Goal: Information Seeking & Learning: Learn about a topic

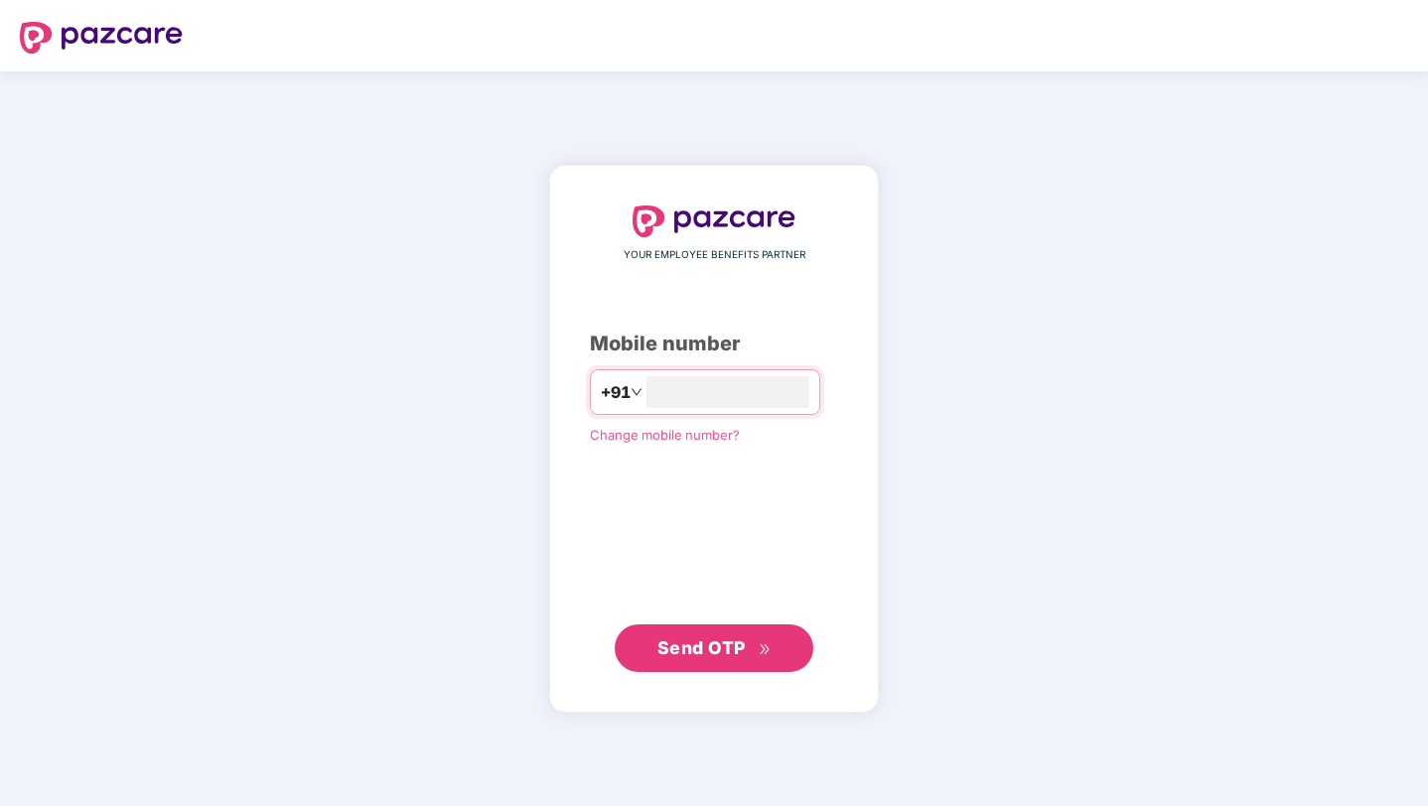
type input "**********"
click at [713, 655] on span "Send OTP" at bounding box center [701, 646] width 88 height 21
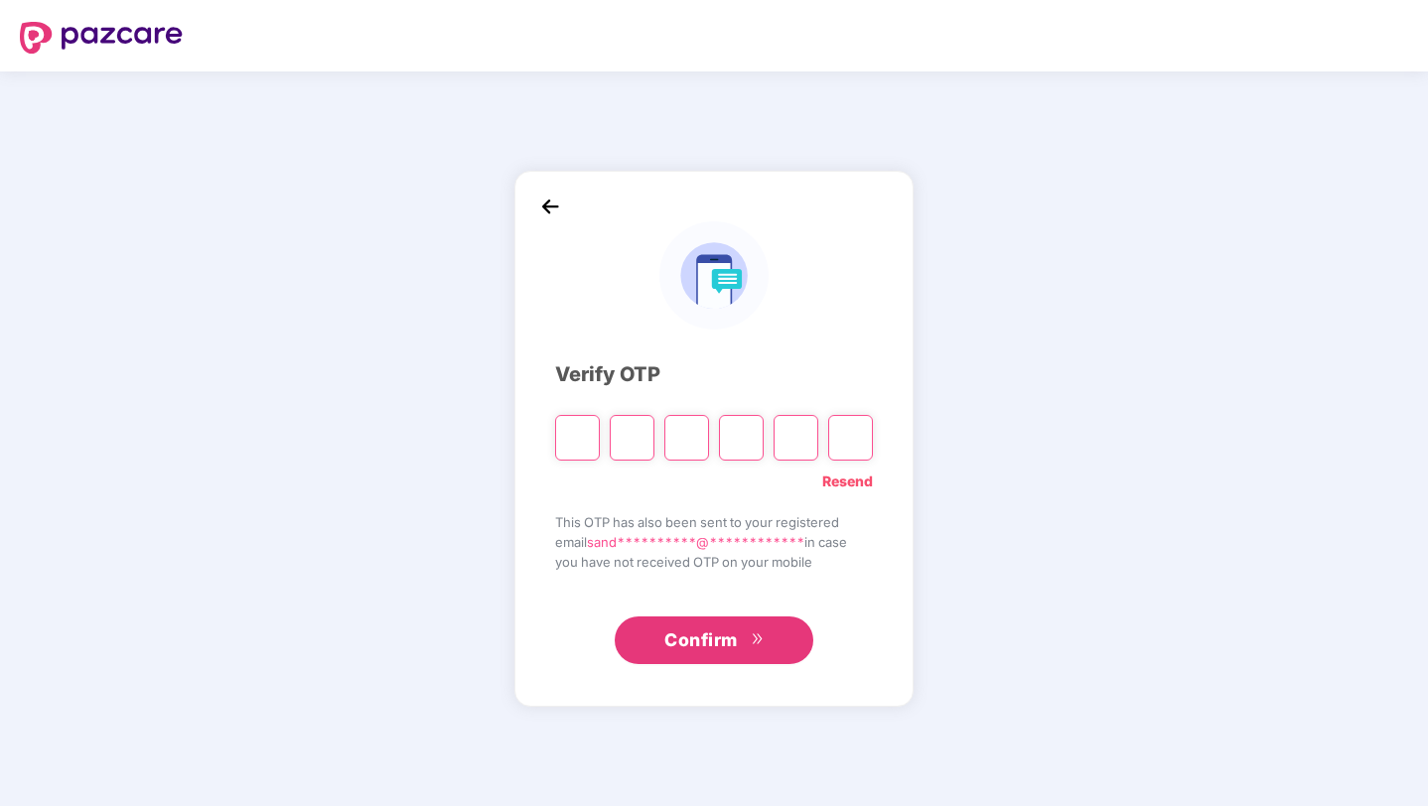
type input "*"
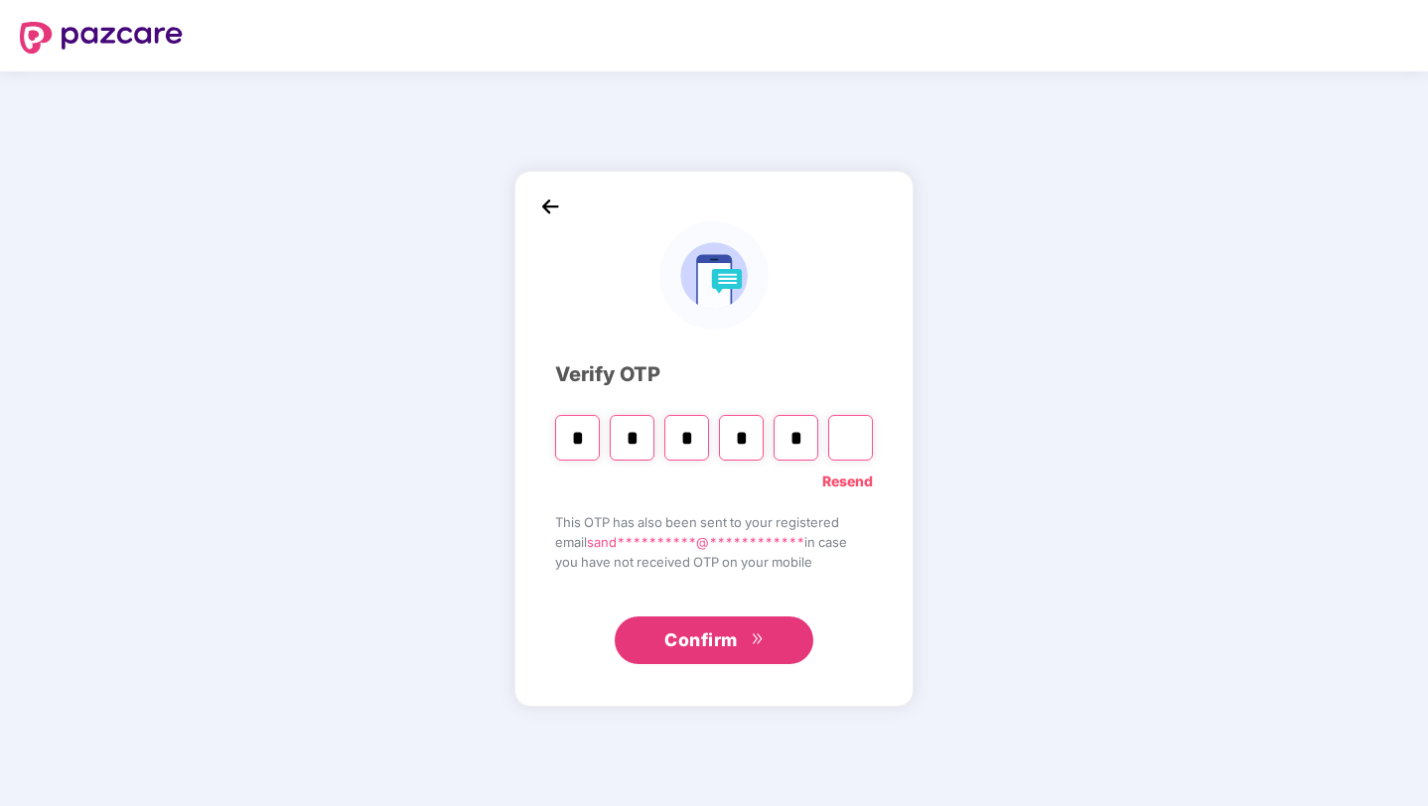
type input "*"
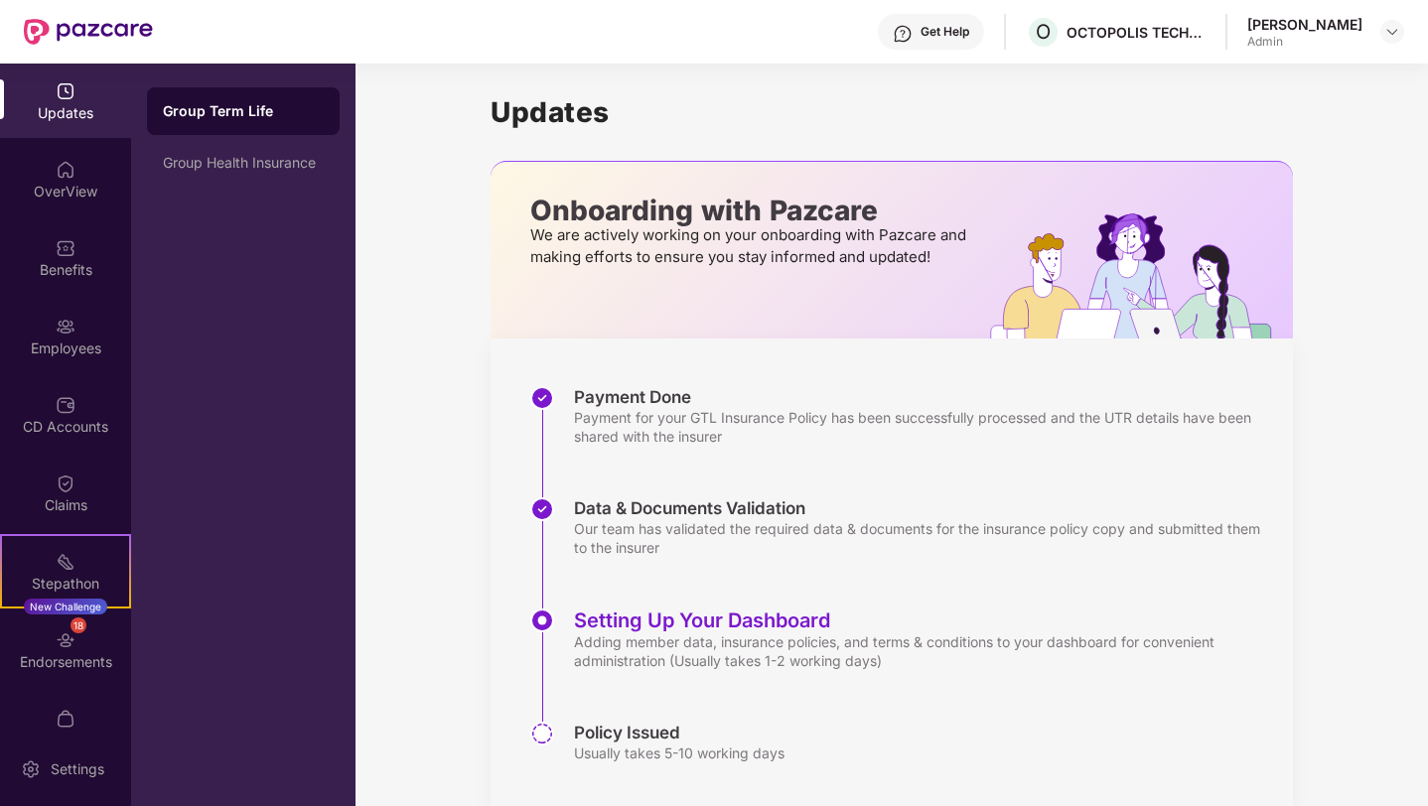
click at [1261, 39] on div "Admin" at bounding box center [1304, 42] width 115 height 16
click at [1396, 29] on img at bounding box center [1392, 32] width 16 height 16
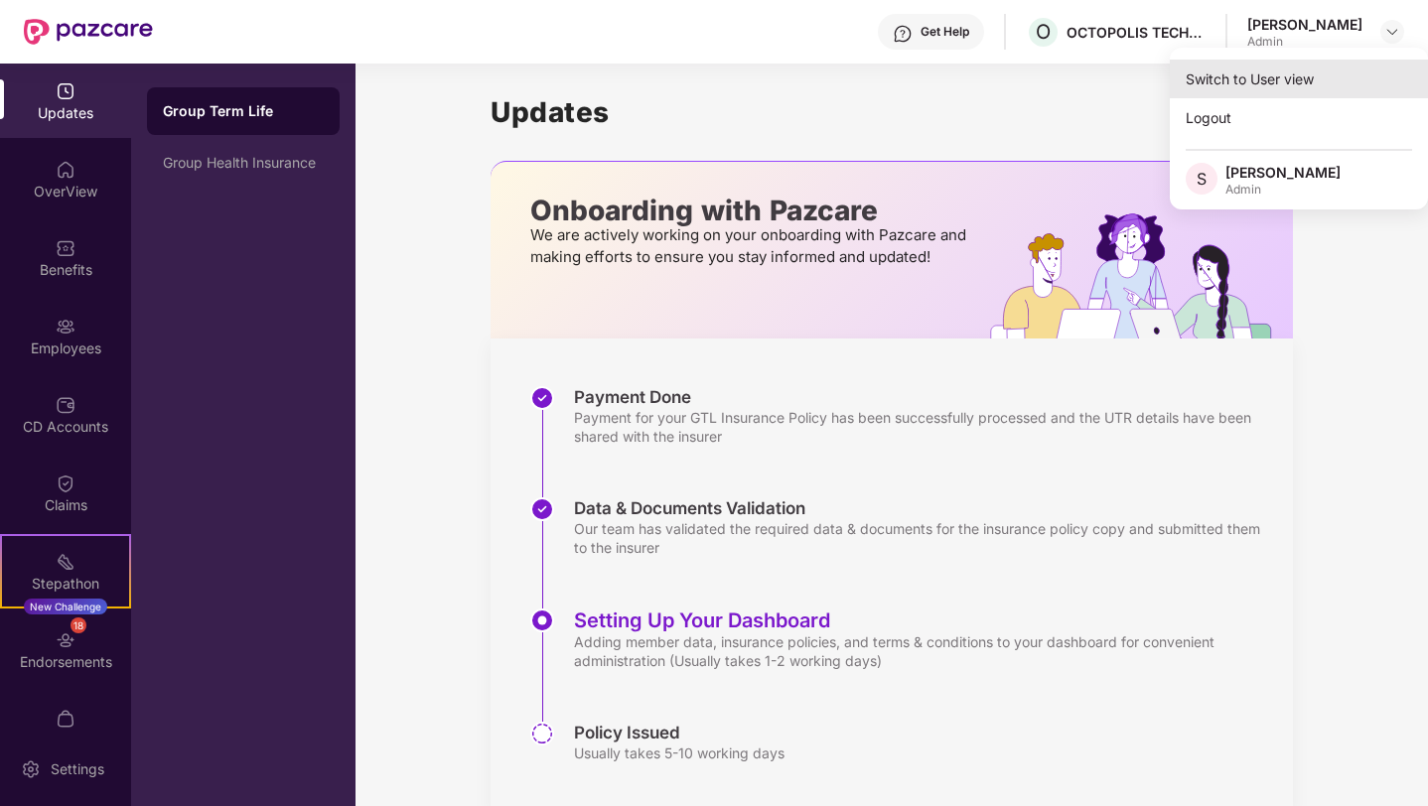
click at [1238, 87] on div "Switch to User view" at bounding box center [1299, 79] width 258 height 39
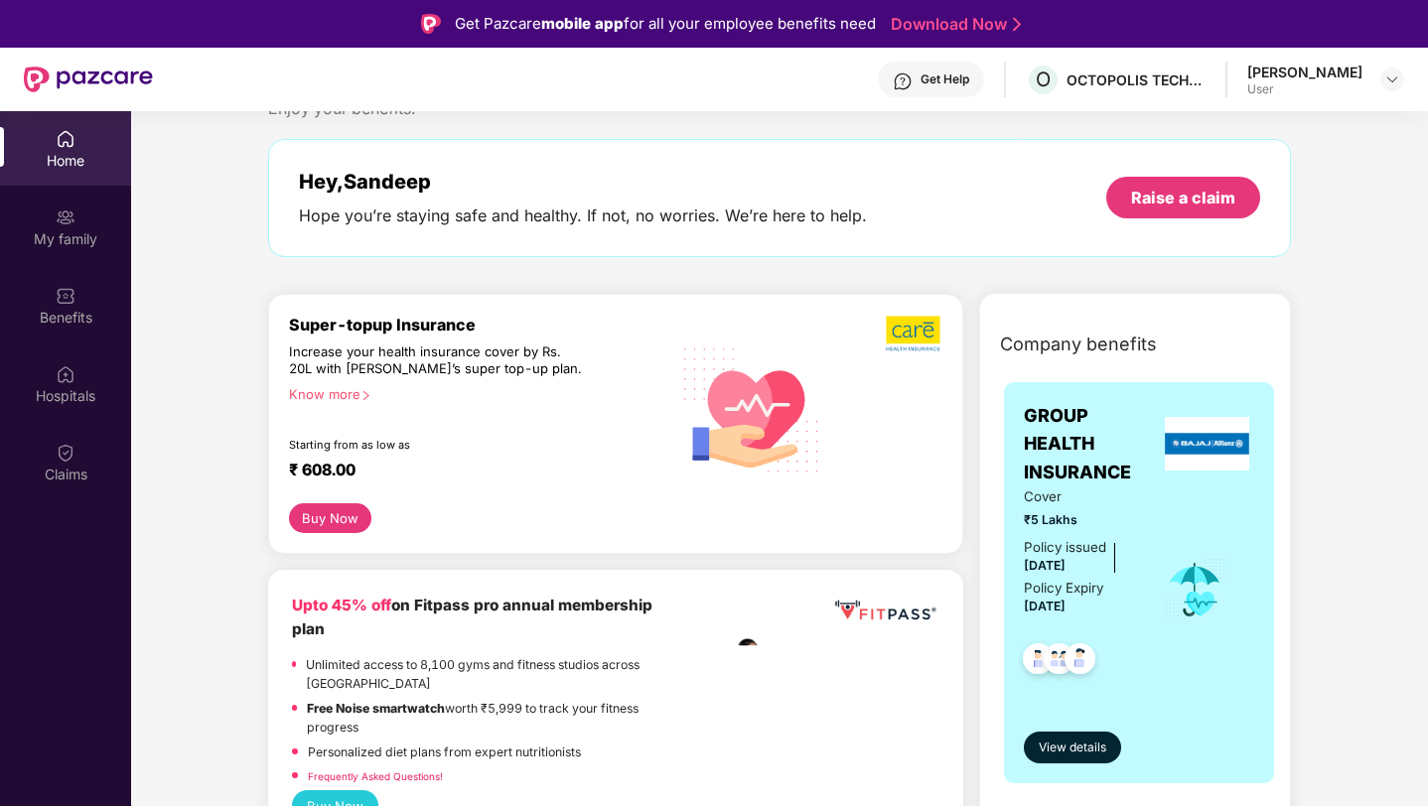
scroll to position [68, 0]
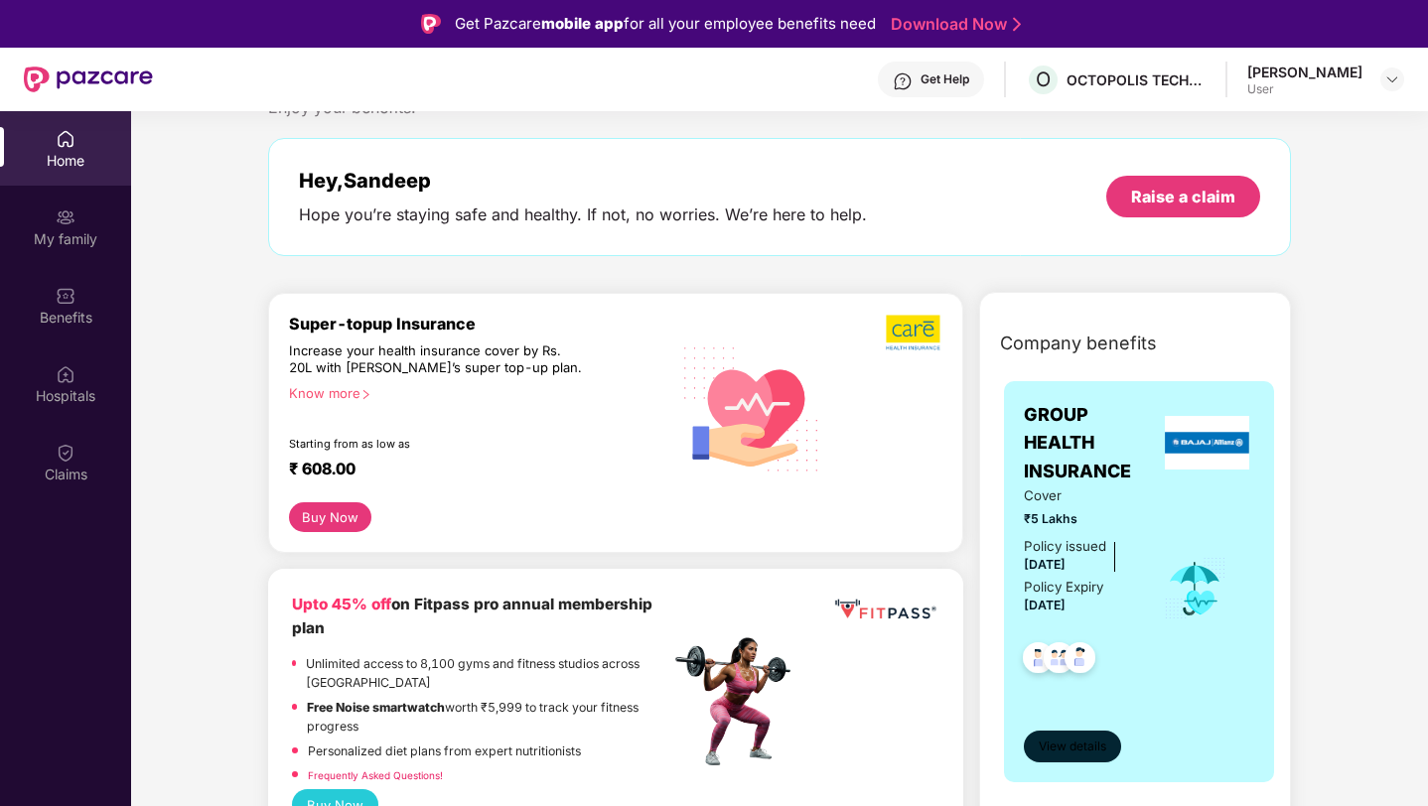
click at [1058, 748] on span "View details" at bounding box center [1073, 747] width 68 height 19
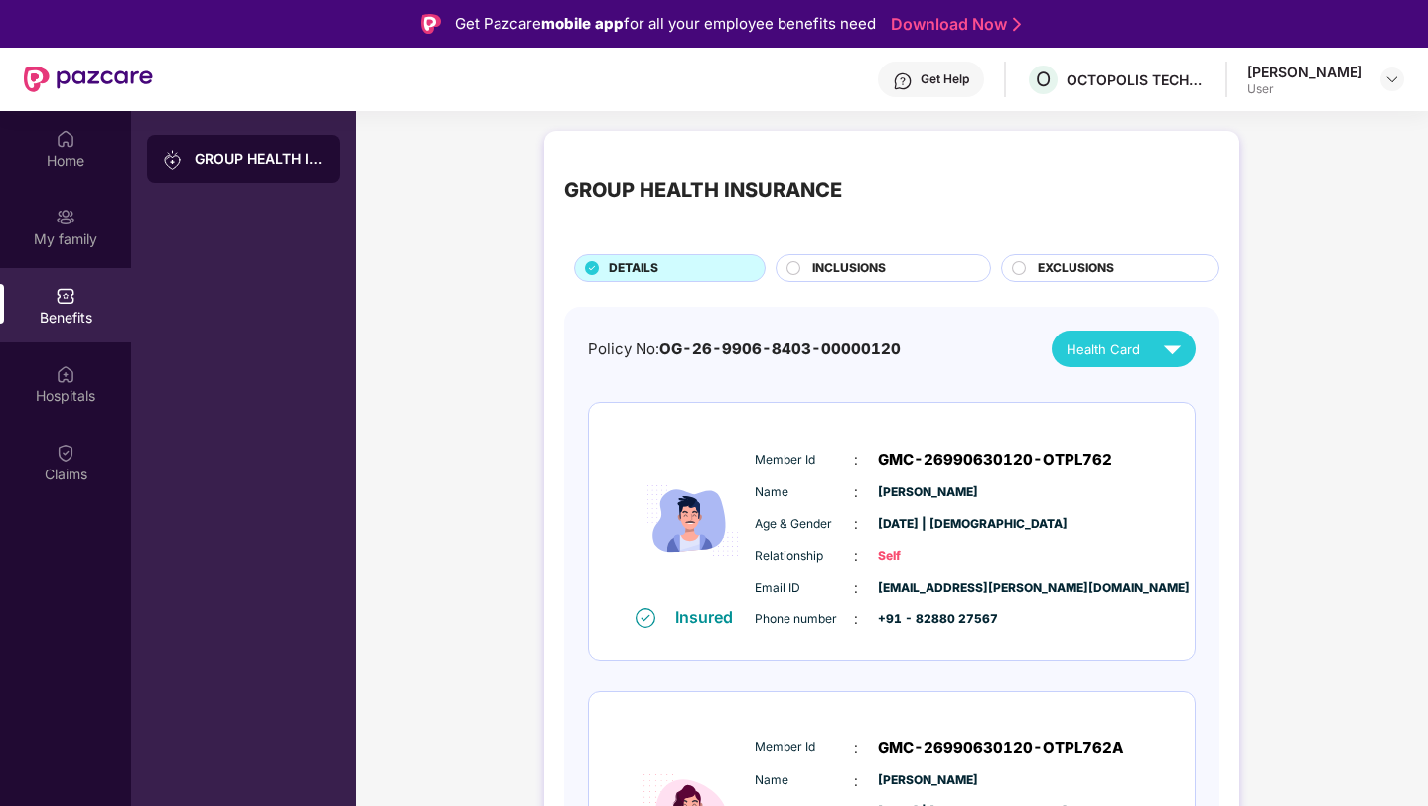
click at [874, 269] on span "INCLUSIONS" at bounding box center [848, 268] width 73 height 19
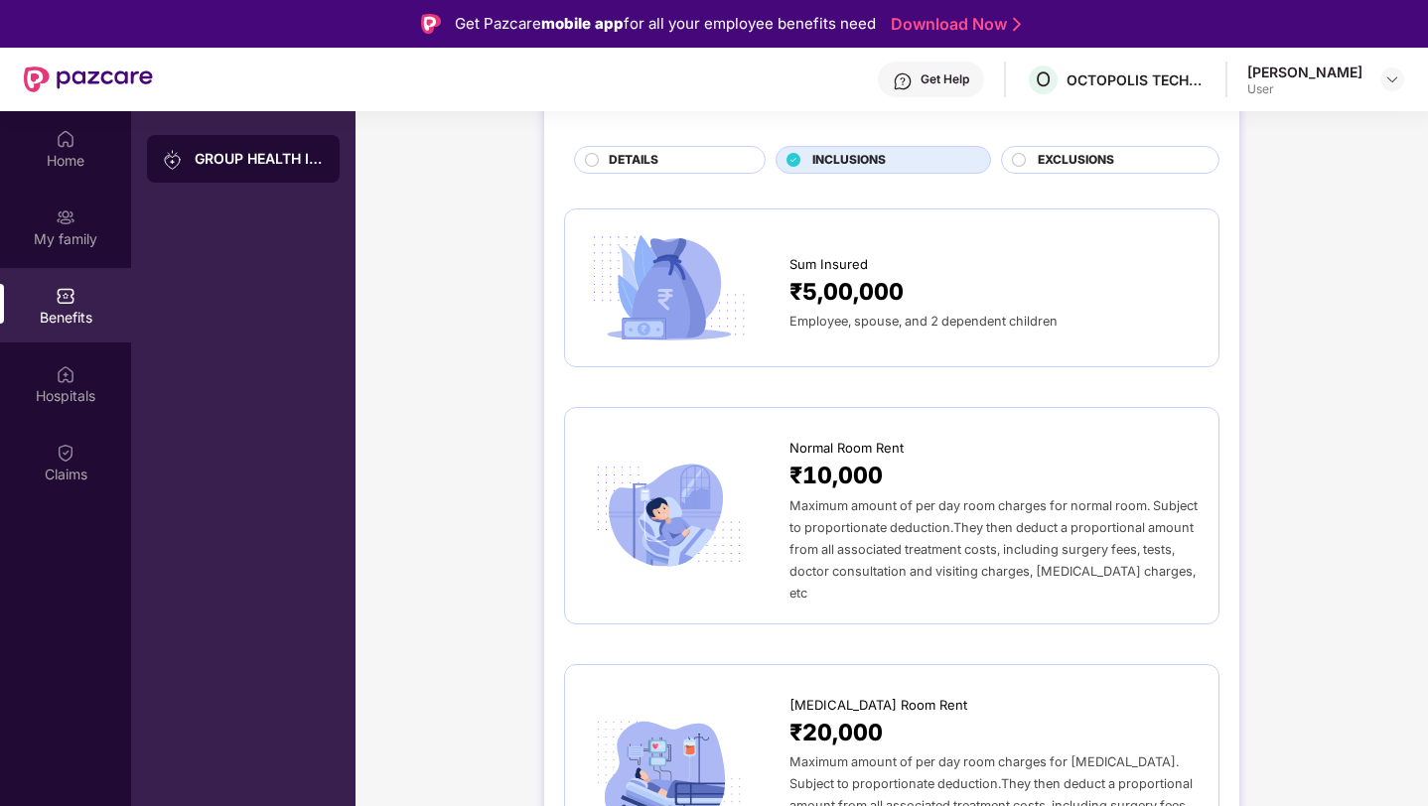
scroll to position [187, 0]
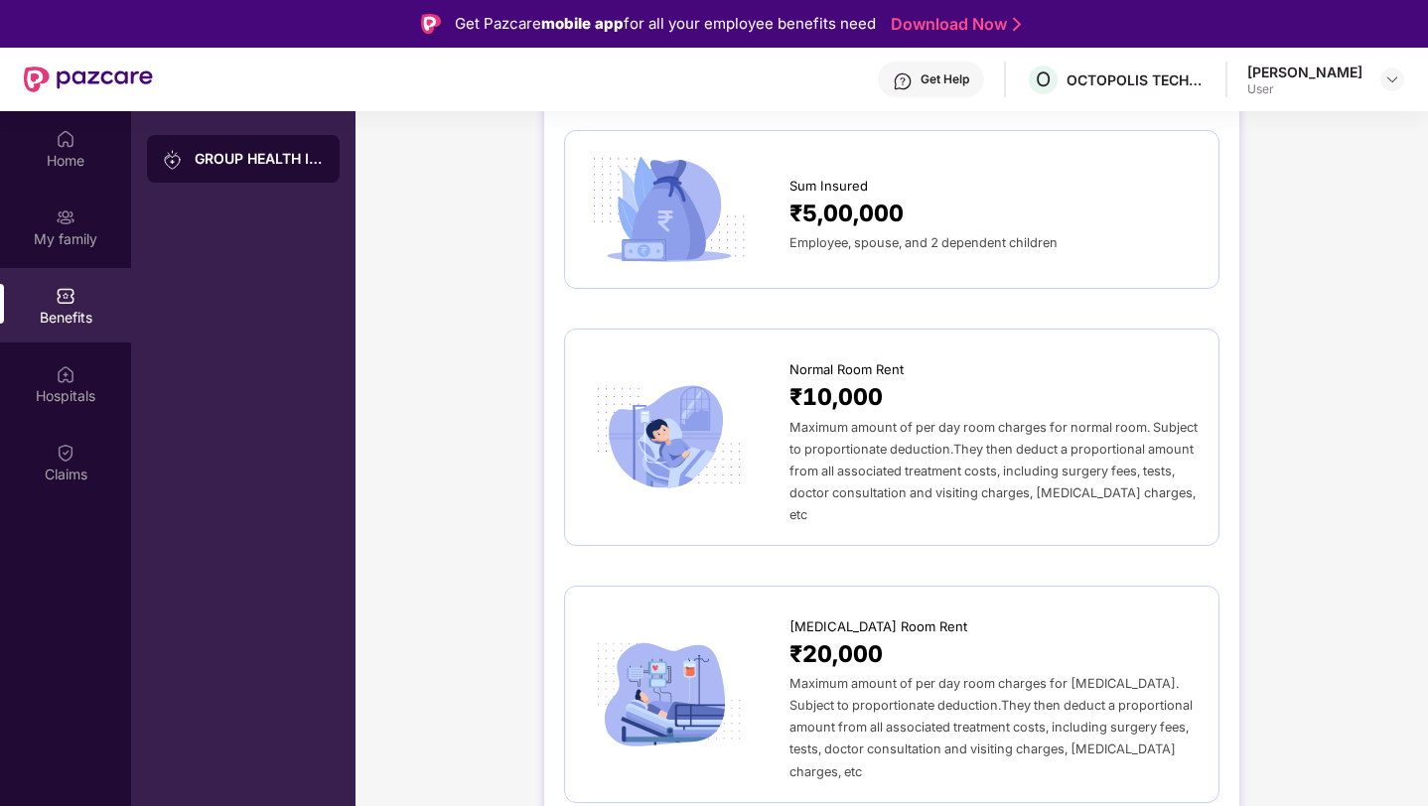
click at [1000, 404] on div "₹10,000" at bounding box center [993, 397] width 409 height 36
click at [881, 413] on span "₹10,000" at bounding box center [835, 397] width 93 height 36
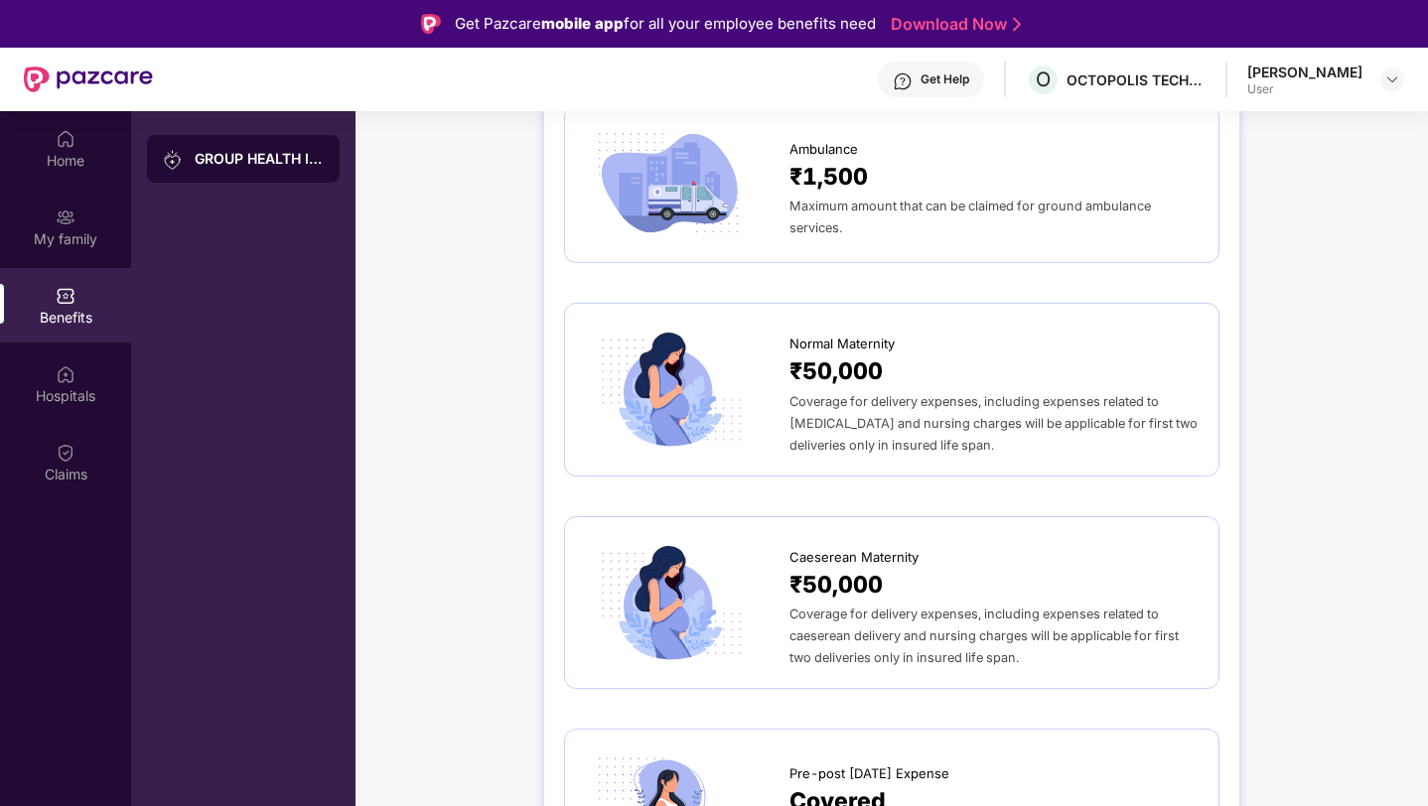
scroll to position [1739, 0]
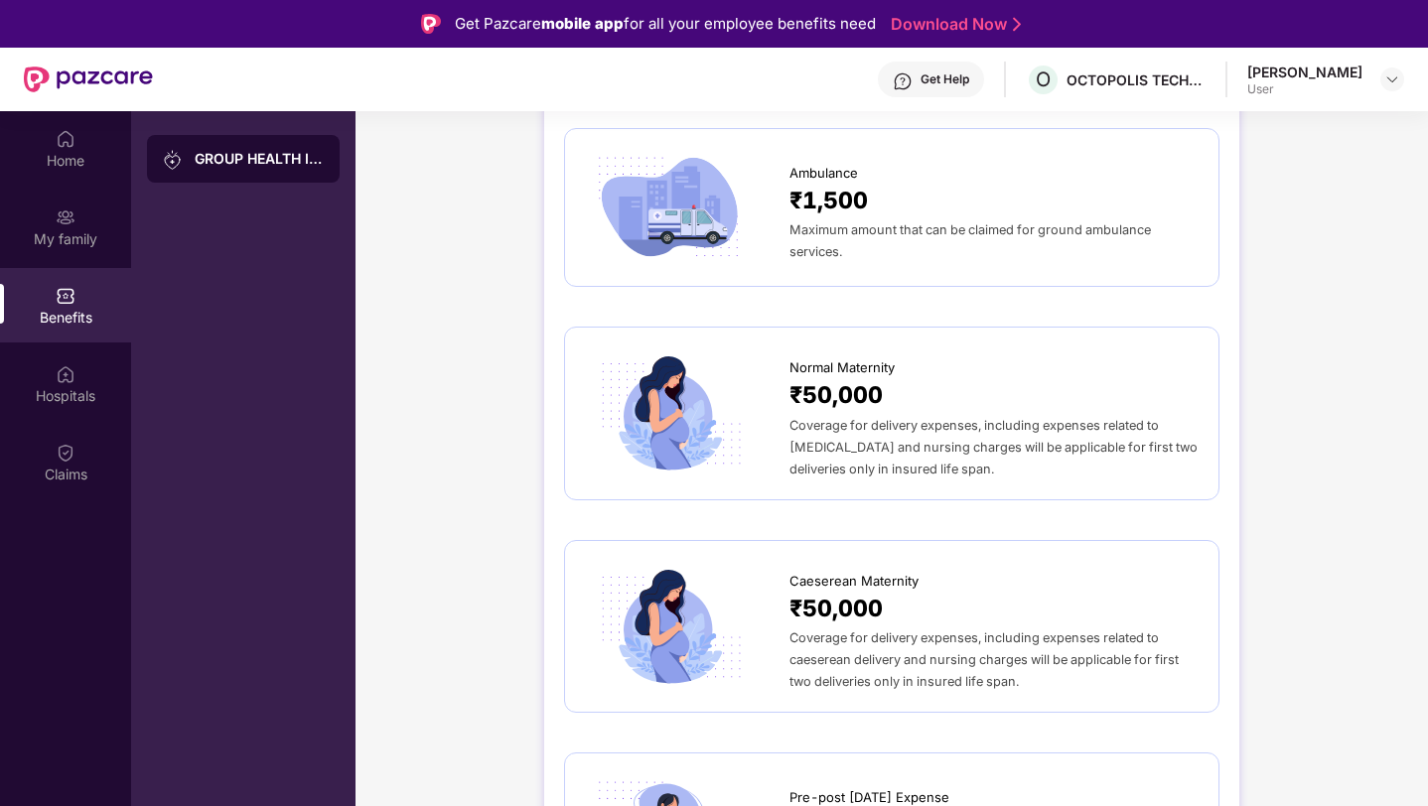
click at [846, 377] on span "₹50,000" at bounding box center [835, 395] width 93 height 36
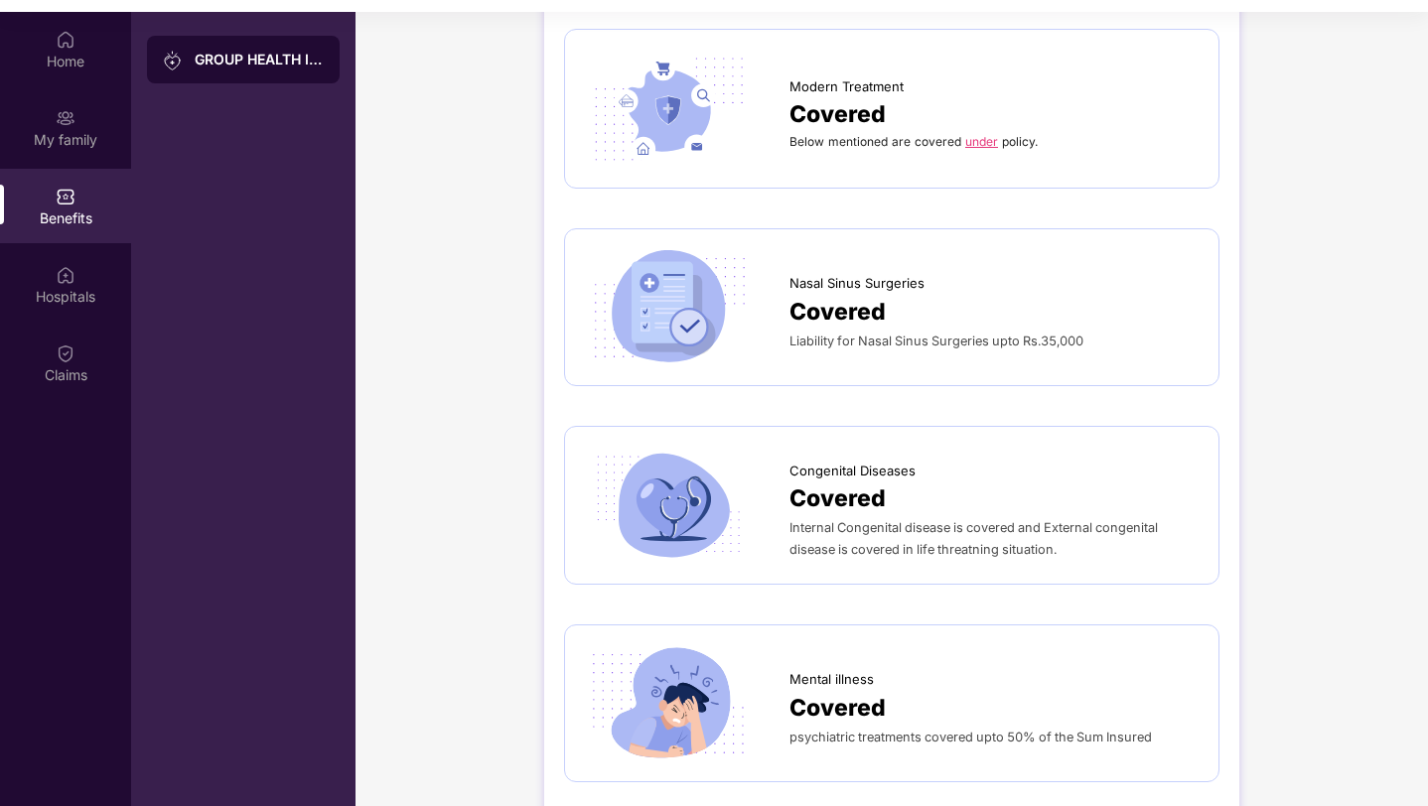
scroll to position [111, 0]
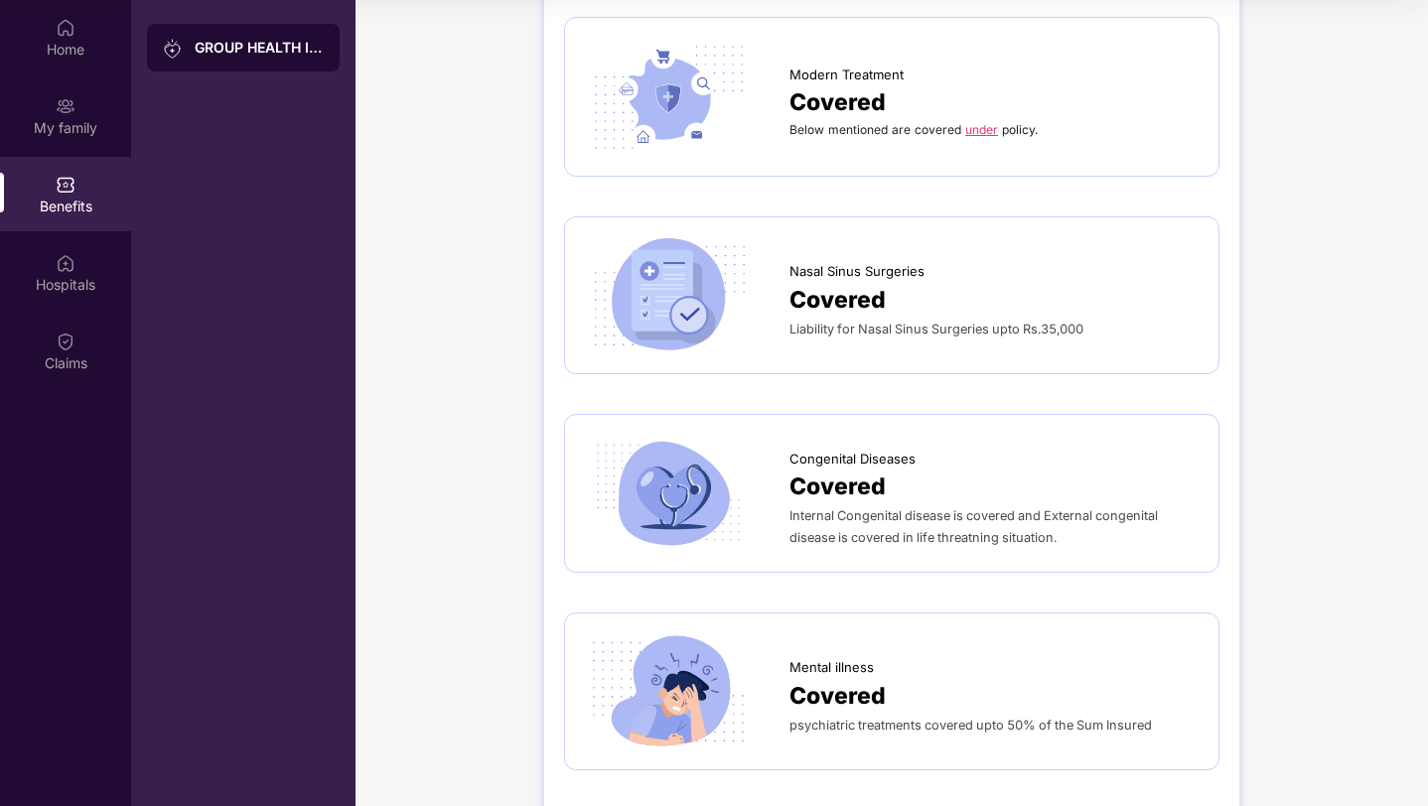
click at [911, 678] on div "Covered" at bounding box center [993, 696] width 409 height 36
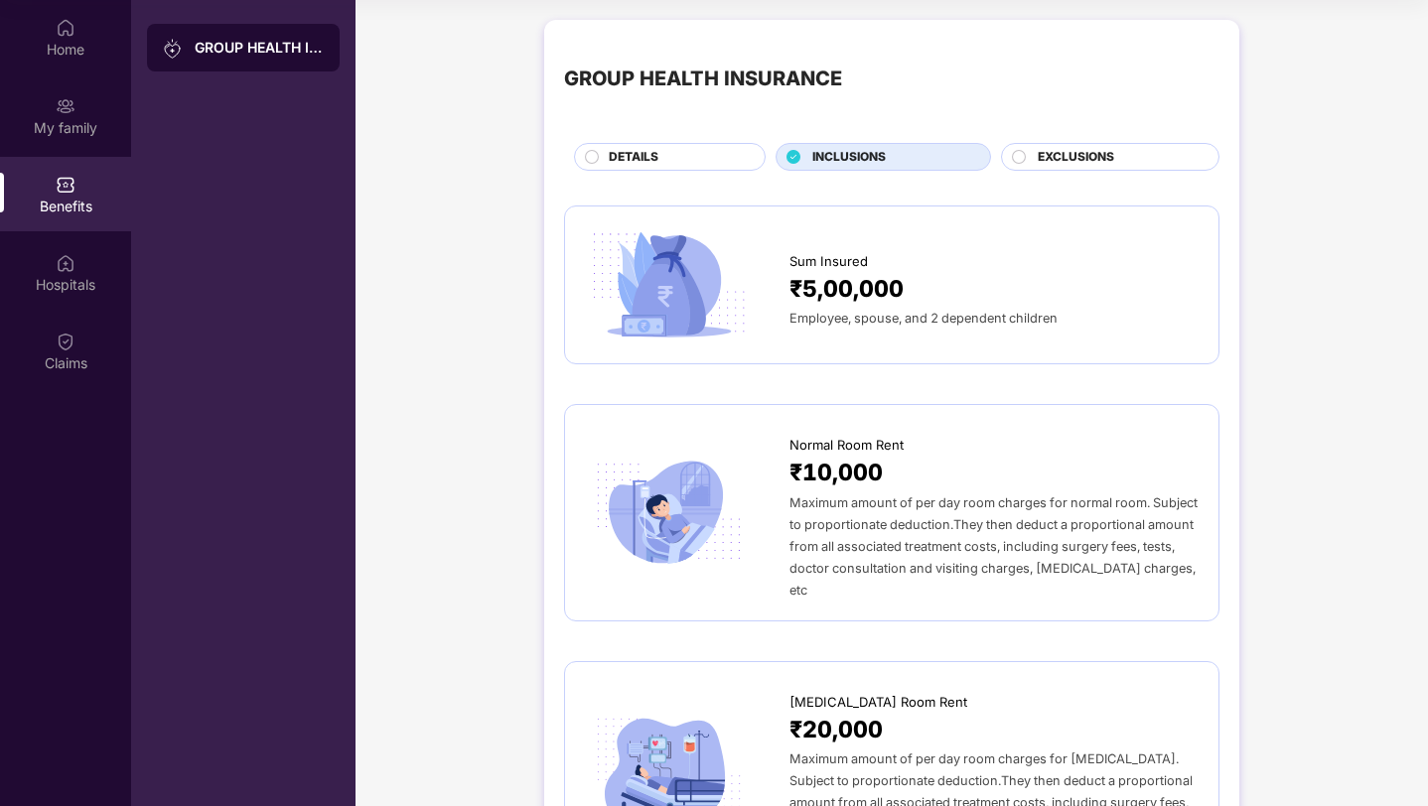
scroll to position [0, 0]
